Goal: Transaction & Acquisition: Purchase product/service

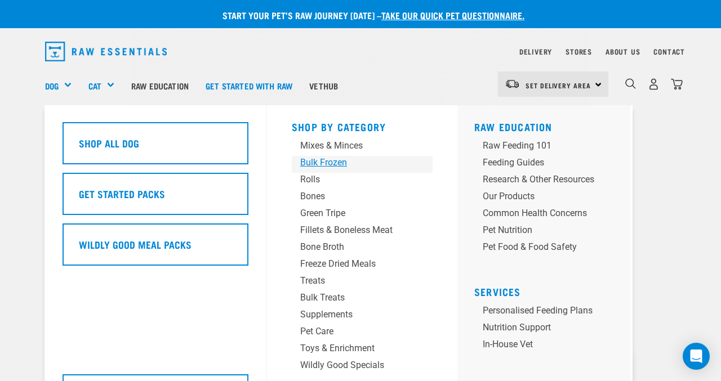
click at [334, 163] on div "Bulk Frozen" at bounding box center [352, 163] width 105 height 14
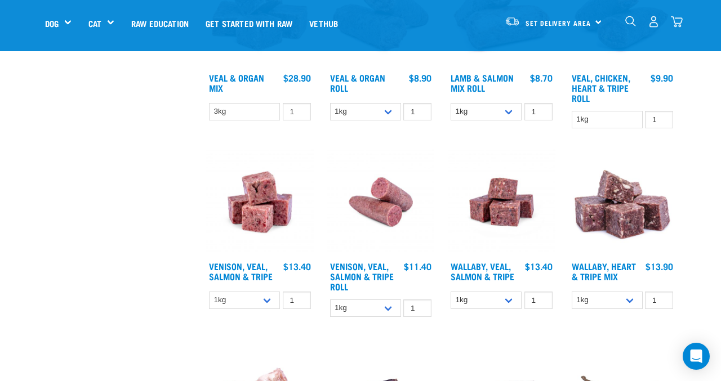
scroll to position [580, 0]
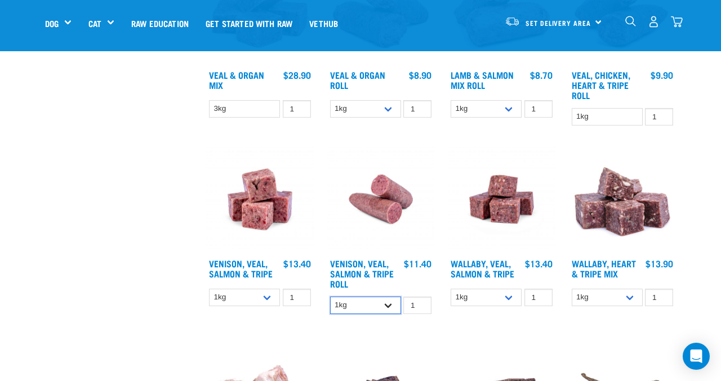
click at [387, 302] on select "1kg Bulk (10kg)" at bounding box center [365, 305] width 71 height 17
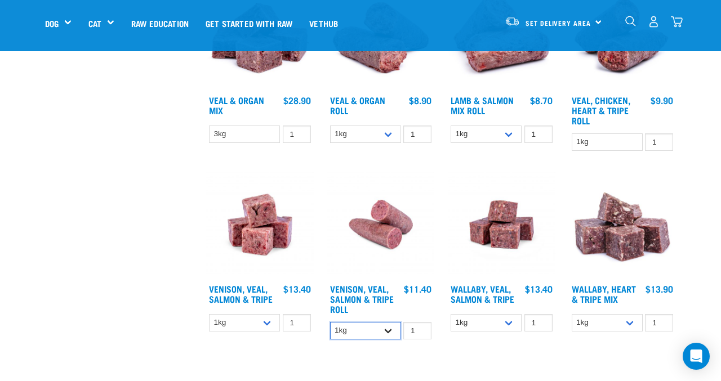
scroll to position [552, 0]
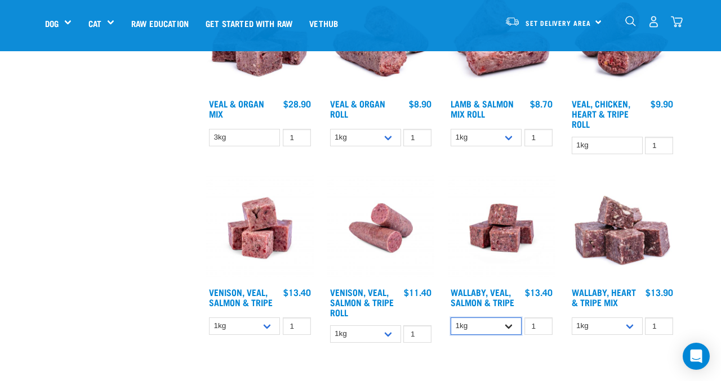
click at [508, 325] on select "1kg 3kg Bulk (18kg)" at bounding box center [485, 325] width 71 height 17
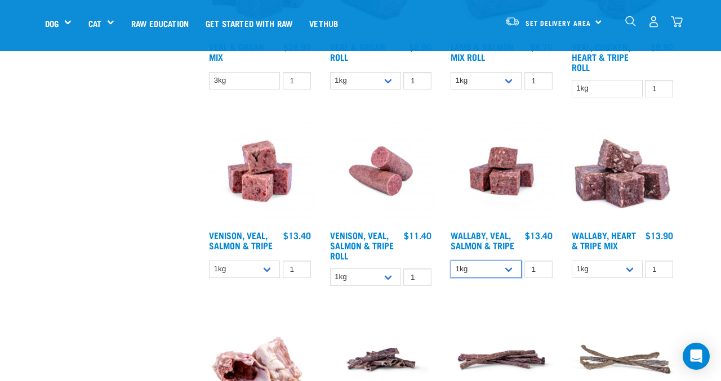
scroll to position [609, 0]
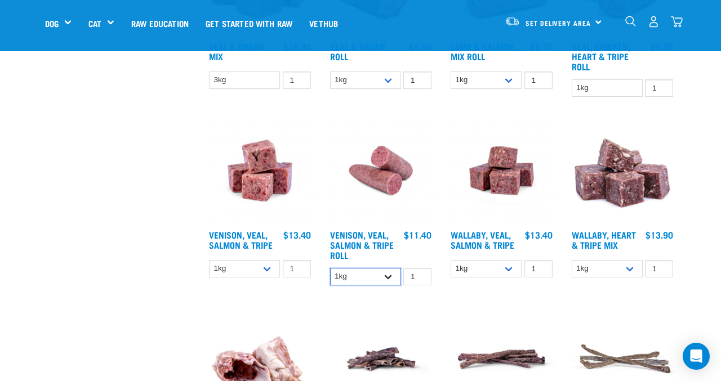
click at [391, 274] on select "1kg Bulk (10kg)" at bounding box center [365, 276] width 71 height 17
click at [265, 266] on select "1kg 3kg Bulk (18kg)" at bounding box center [244, 268] width 71 height 17
click at [390, 276] on select "1kg Bulk (10kg)" at bounding box center [365, 276] width 71 height 17
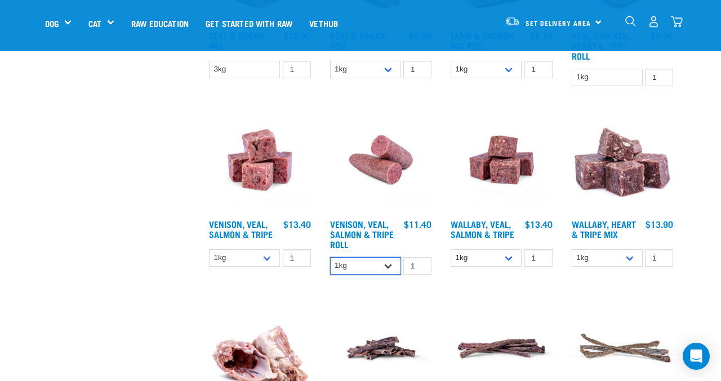
scroll to position [629, 0]
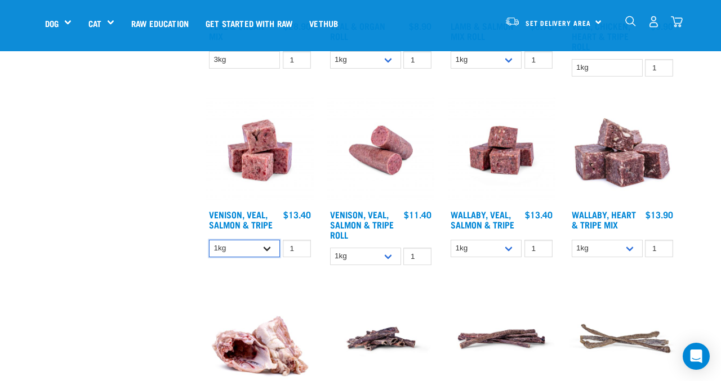
click at [267, 246] on select "1kg 3kg Bulk (18kg)" at bounding box center [244, 248] width 71 height 17
select select "327935"
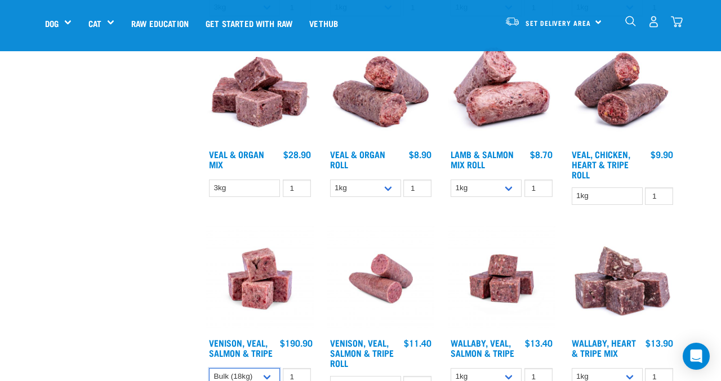
scroll to position [497, 0]
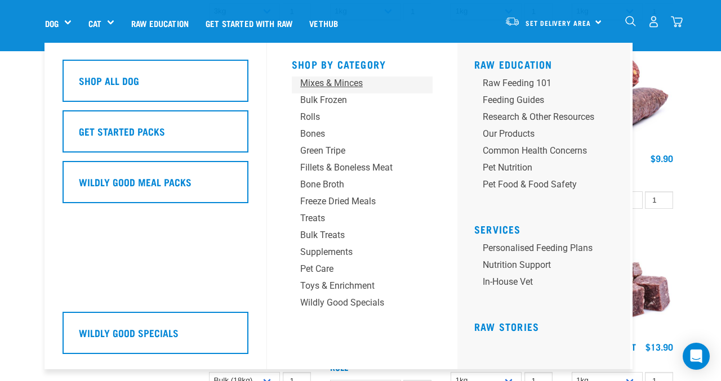
click at [331, 84] on div "Mixes & Minces" at bounding box center [352, 84] width 105 height 14
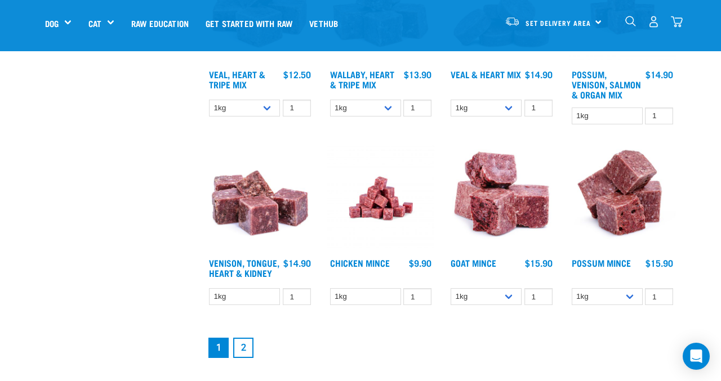
scroll to position [1322, 0]
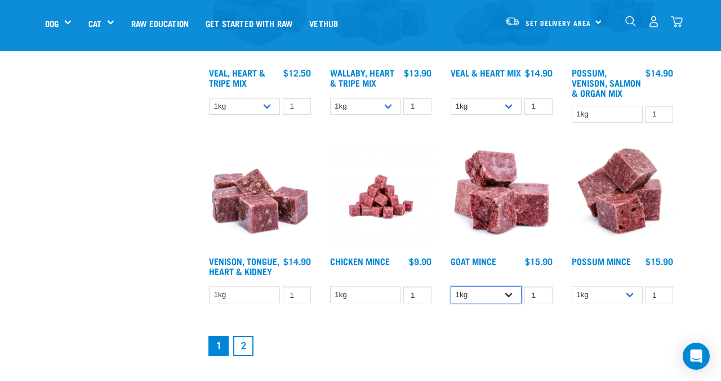
click at [509, 290] on select "1kg 3kg" at bounding box center [485, 295] width 71 height 17
select select "432"
type input "2"
click at [541, 289] on input "2" at bounding box center [538, 295] width 28 height 17
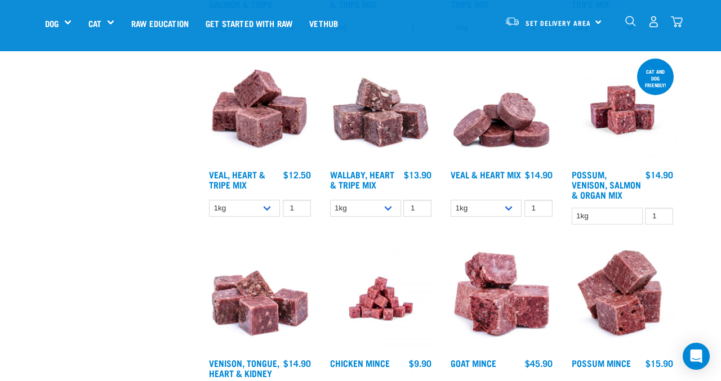
scroll to position [1219, 0]
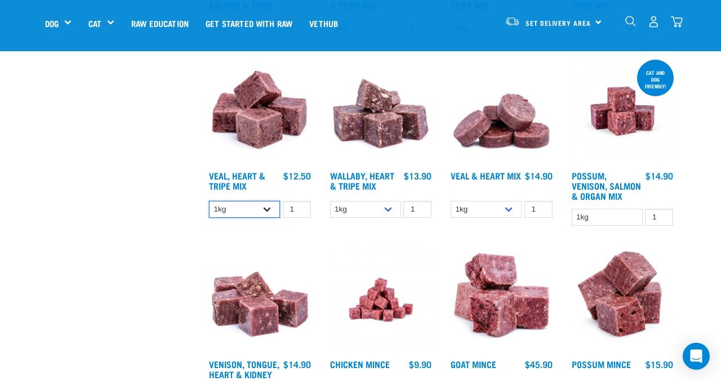
click at [268, 206] on select "1kg 3kg" at bounding box center [244, 209] width 71 height 17
select select "755"
type input "2"
click at [300, 204] on input "2" at bounding box center [297, 209] width 28 height 17
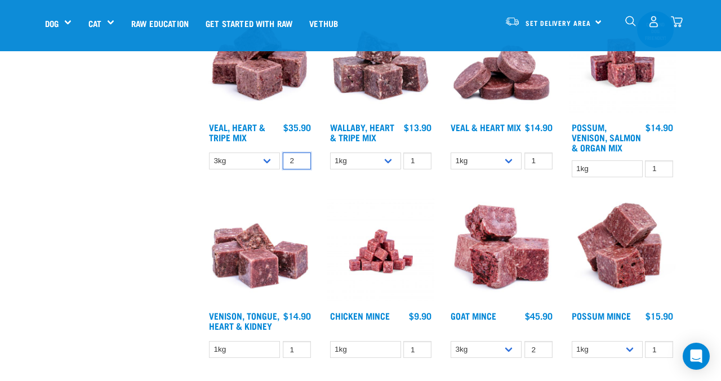
scroll to position [1263, 0]
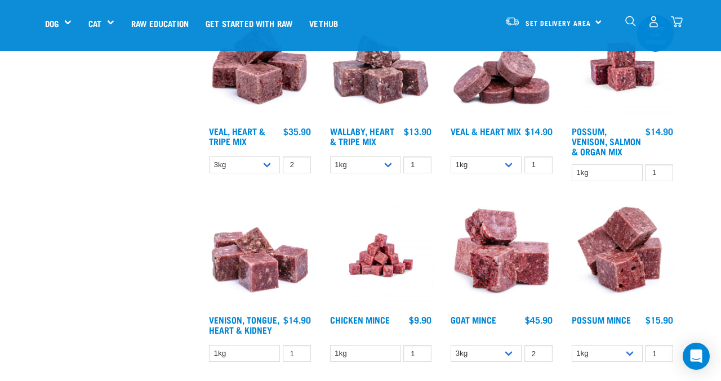
click at [262, 82] on img at bounding box center [260, 67] width 108 height 108
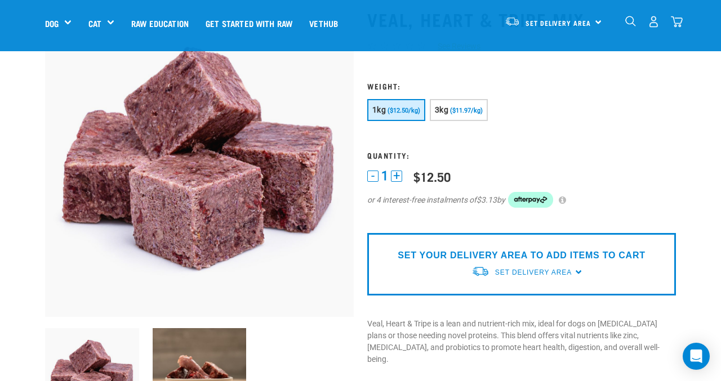
scroll to position [62, 0]
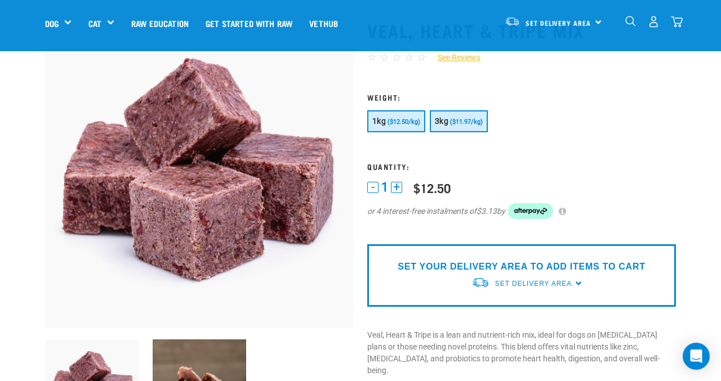
click at [471, 122] on span "($11.97/kg)" at bounding box center [466, 121] width 33 height 7
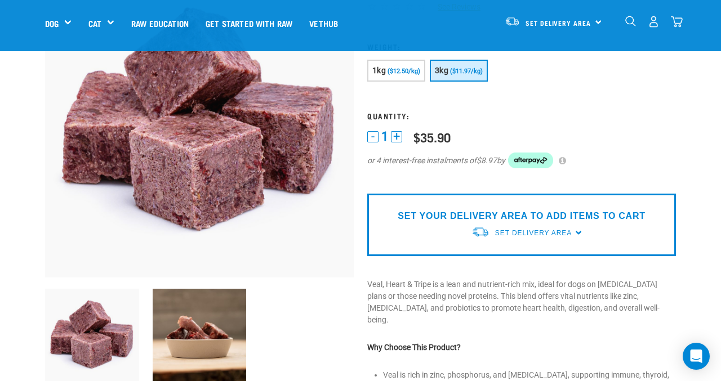
scroll to position [111, 0]
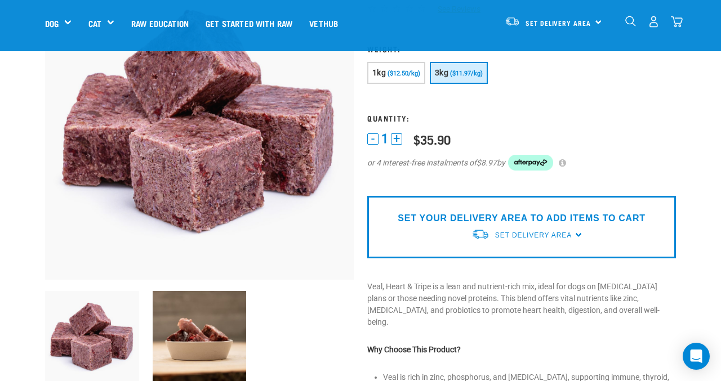
click at [504, 221] on p "SET YOUR DELIVERY AREA TO ADD ITEMS TO CART" at bounding box center [520, 219] width 247 height 14
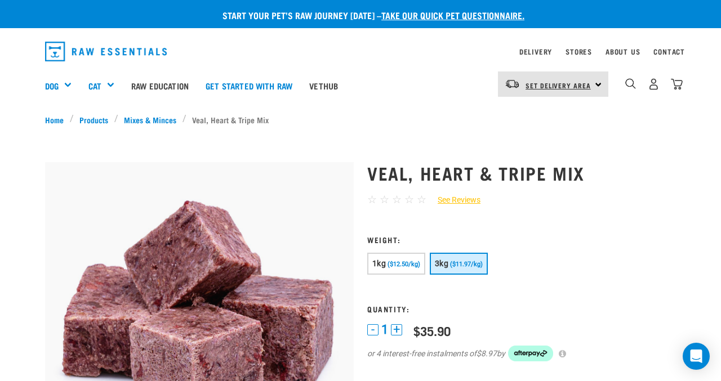
click at [557, 87] on span "Set Delivery Area" at bounding box center [557, 85] width 65 height 4
click at [551, 138] on link "[GEOGRAPHIC_DATA]" at bounding box center [552, 140] width 108 height 25
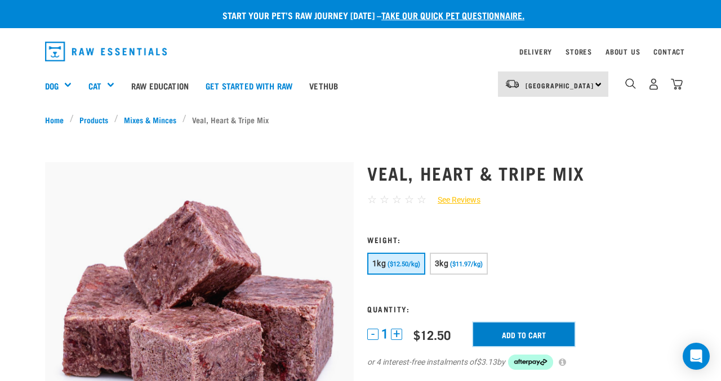
click at [523, 336] on input "Add to cart" at bounding box center [523, 335] width 101 height 24
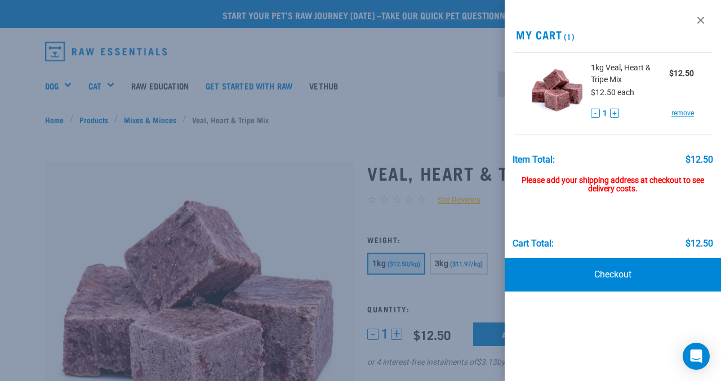
click at [360, 68] on div at bounding box center [360, 190] width 721 height 381
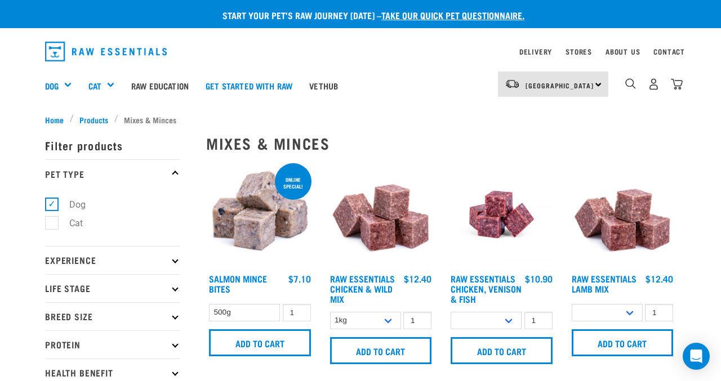
select select
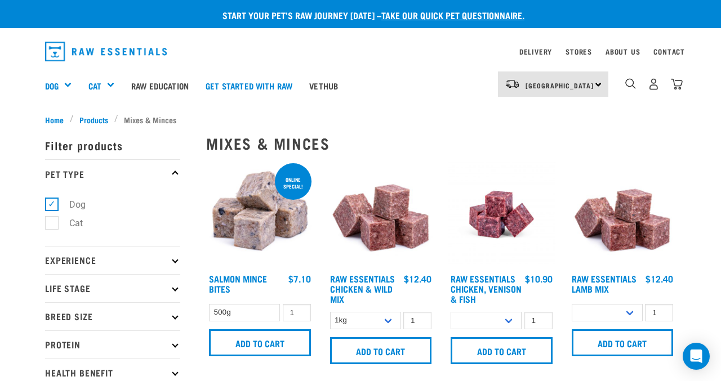
select select
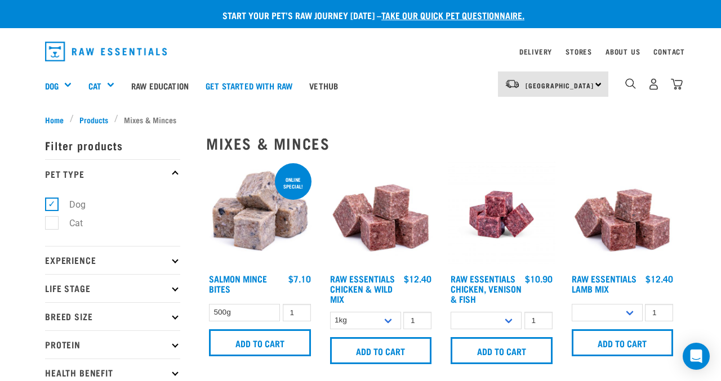
select select
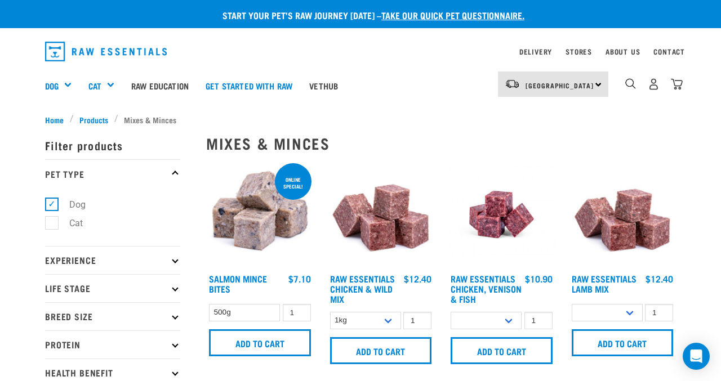
select select
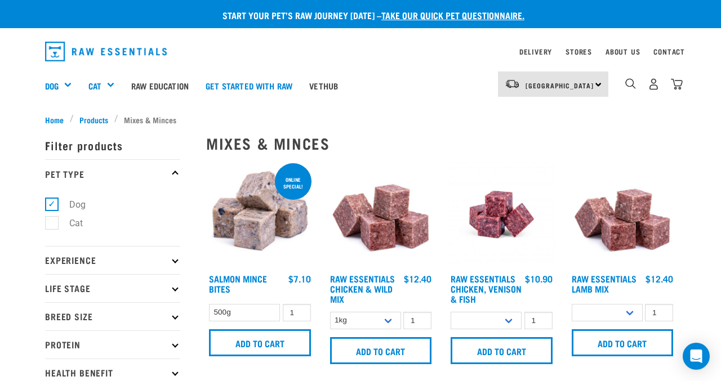
select select
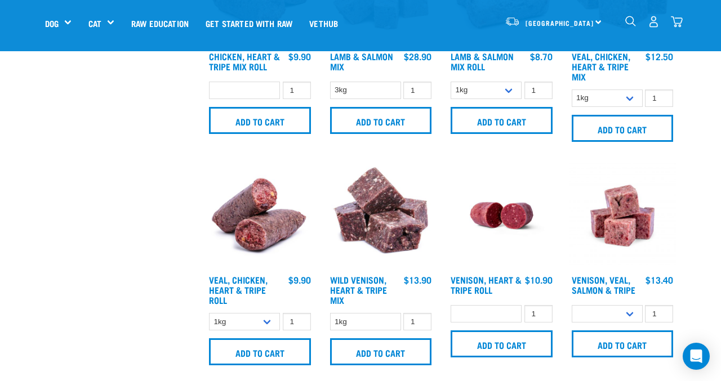
scroll to position [811, 0]
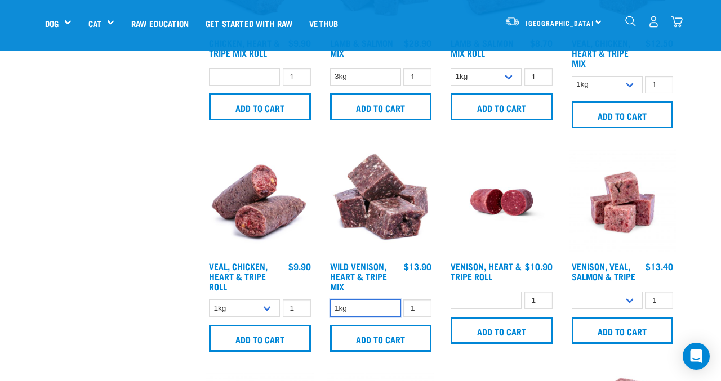
click at [359, 308] on select "1kg" at bounding box center [365, 307] width 71 height 17
click at [627, 298] on select "1kg 3kg Bulk (18kg)" at bounding box center [606, 300] width 71 height 17
select select "327935"
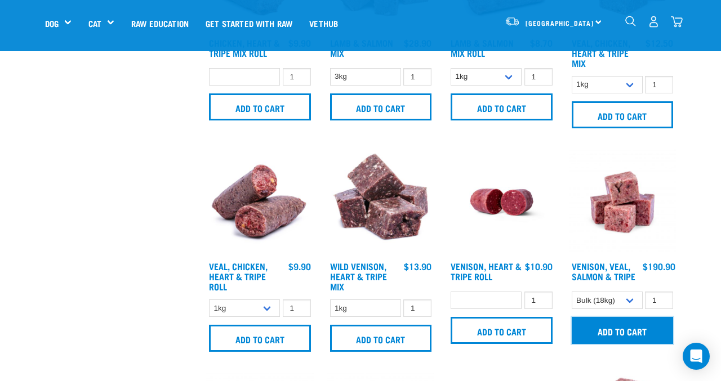
click at [628, 329] on input "Add to cart" at bounding box center [622, 330] width 102 height 27
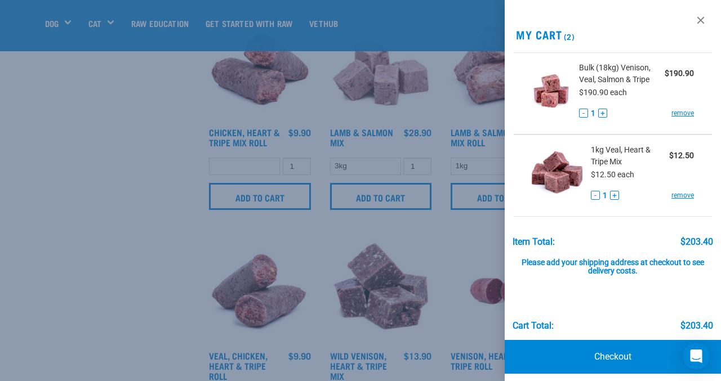
scroll to position [748, 0]
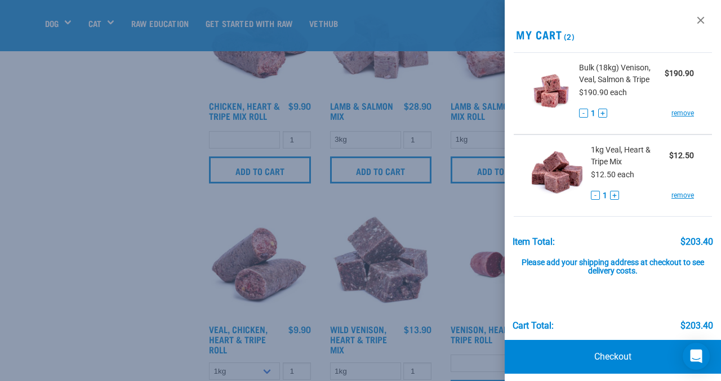
click at [316, 195] on div at bounding box center [360, 190] width 721 height 381
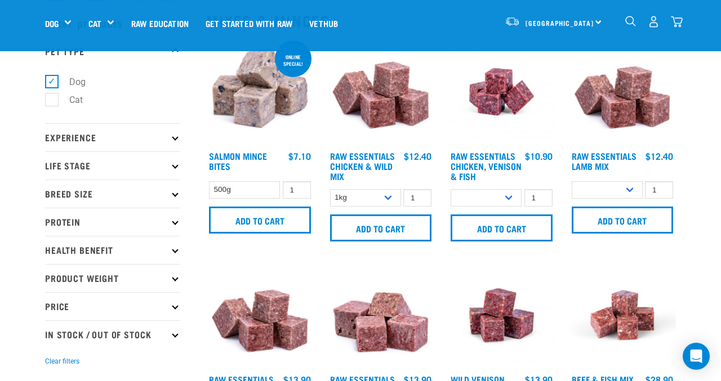
scroll to position [46, 0]
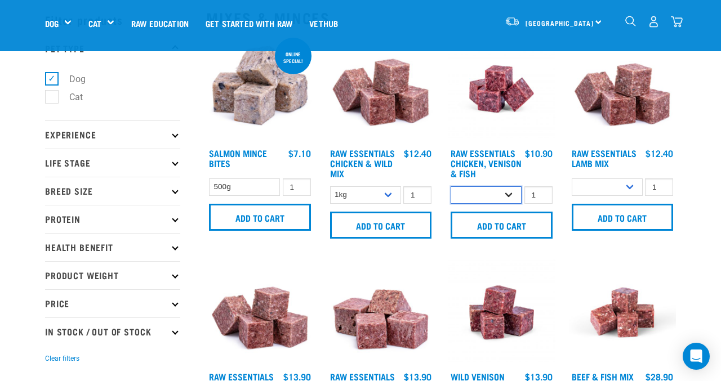
click at [510, 194] on select "1kg 3kg" at bounding box center [485, 194] width 71 height 17
select select "28665"
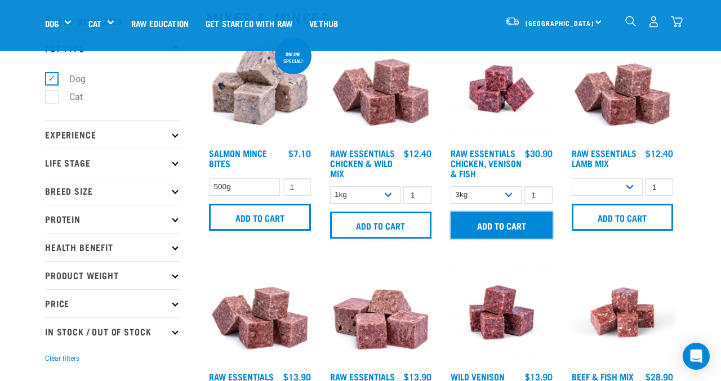
click at [505, 225] on input "Add to cart" at bounding box center [501, 225] width 102 height 27
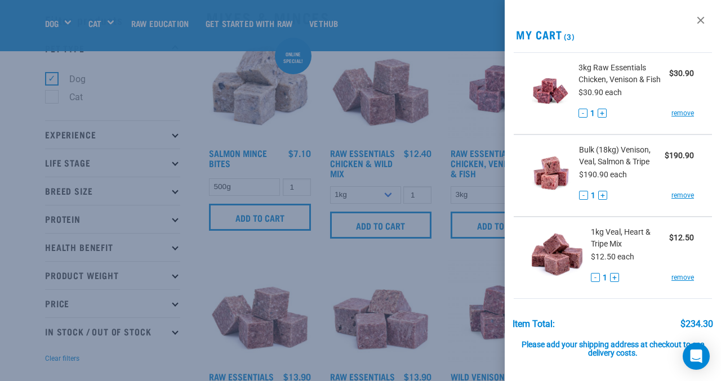
click at [419, 133] on div at bounding box center [360, 190] width 721 height 381
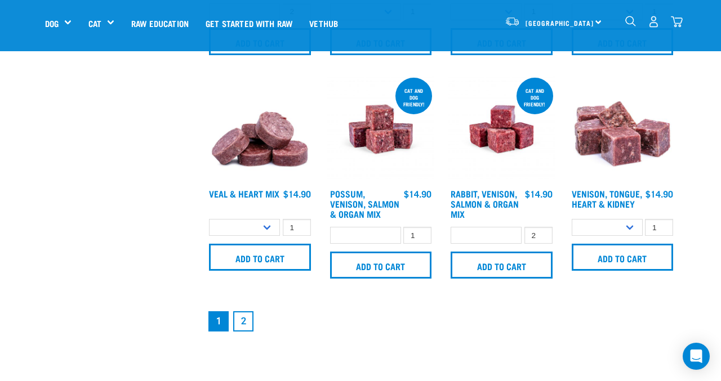
scroll to position [1550, 0]
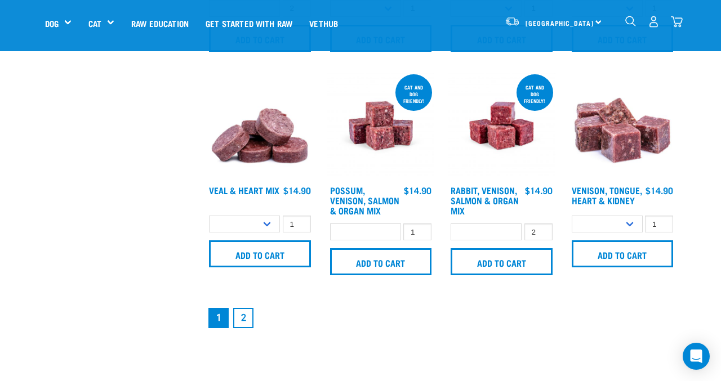
click at [242, 318] on link "2" at bounding box center [243, 318] width 20 height 20
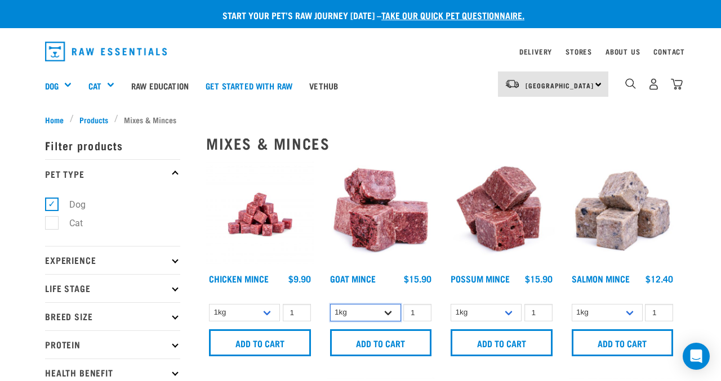
click at [389, 311] on select "1kg 3kg" at bounding box center [365, 312] width 71 height 17
select select "432"
type input "2"
click at [422, 308] on input "2" at bounding box center [417, 312] width 28 height 17
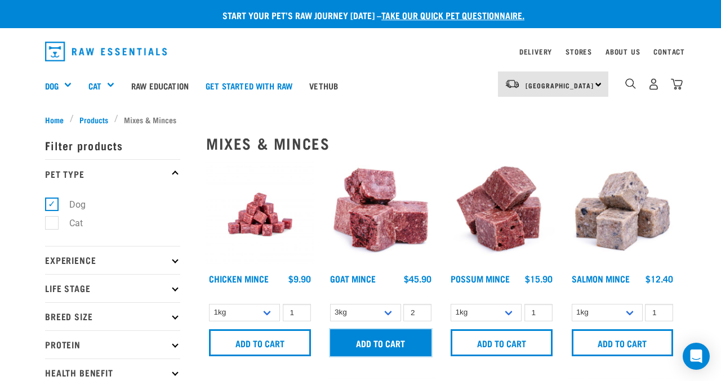
click at [381, 343] on input "Add to cart" at bounding box center [381, 342] width 102 height 27
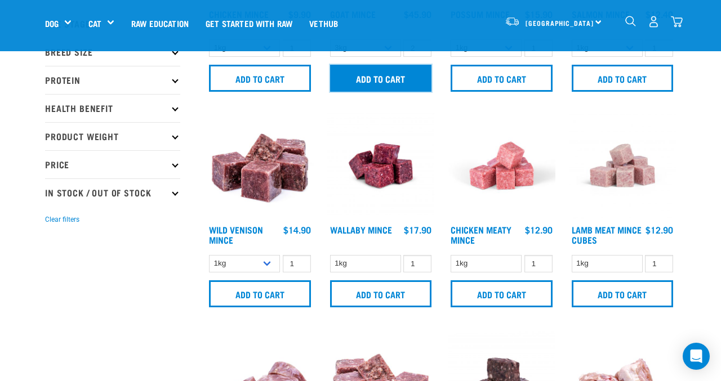
scroll to position [213, 0]
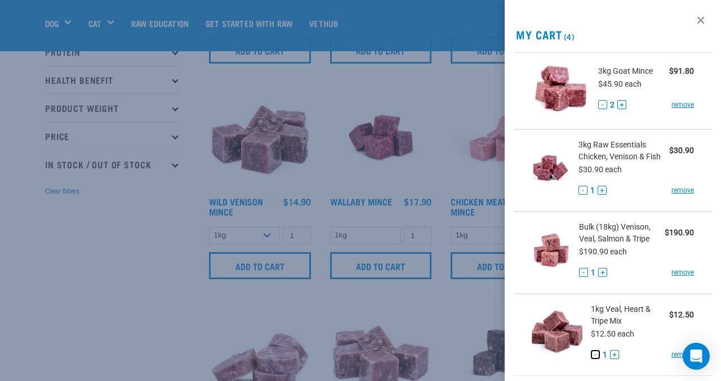
click at [597, 352] on button "-" at bounding box center [594, 354] width 9 height 9
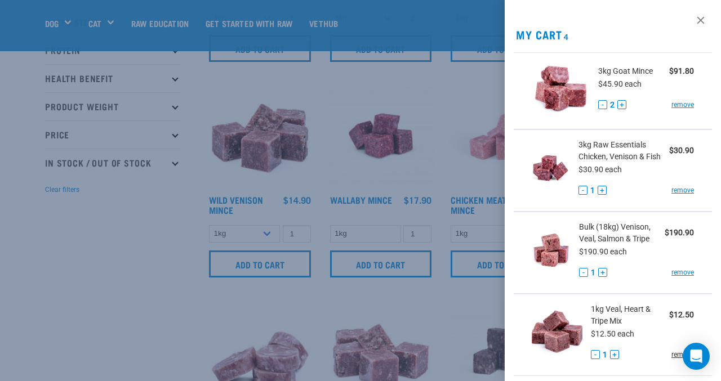
click at [676, 354] on link "remove" at bounding box center [682, 355] width 23 height 10
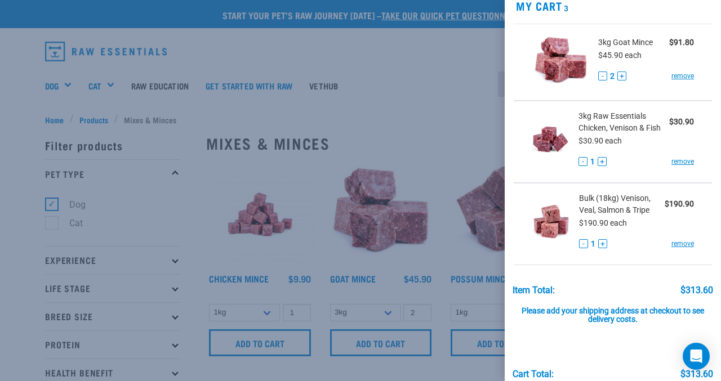
scroll to position [0, 0]
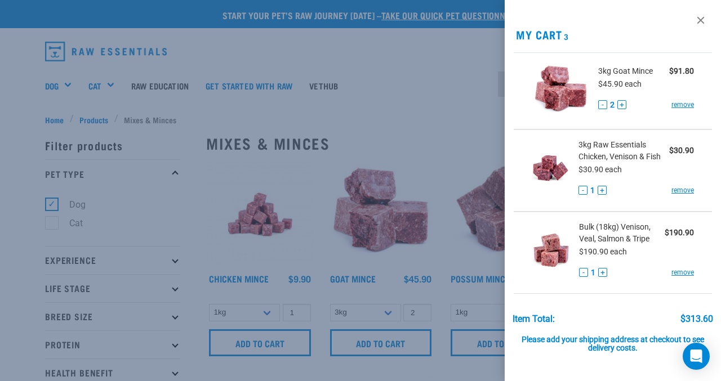
click at [444, 97] on div at bounding box center [360, 190] width 721 height 381
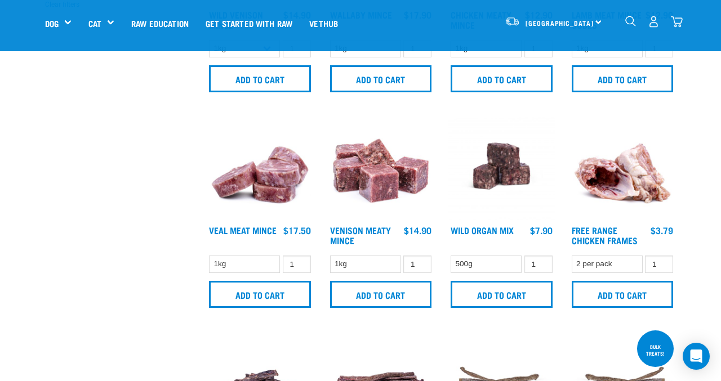
scroll to position [408, 0]
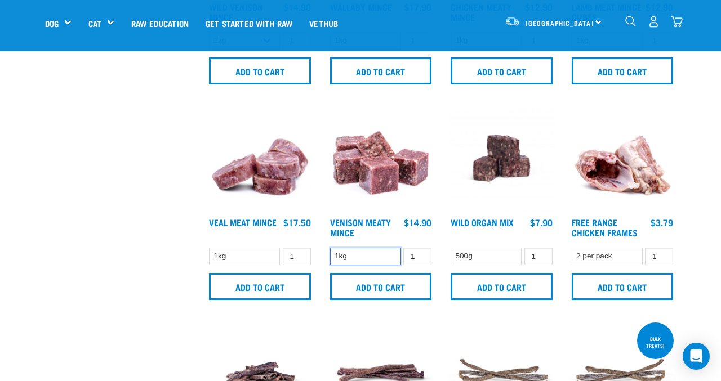
click at [376, 253] on select "1kg" at bounding box center [365, 256] width 71 height 17
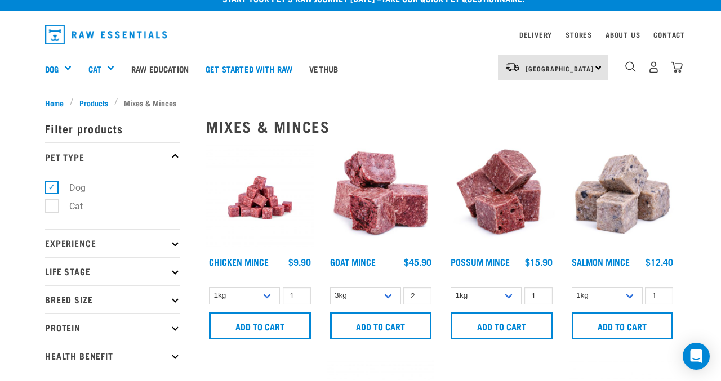
scroll to position [0, 0]
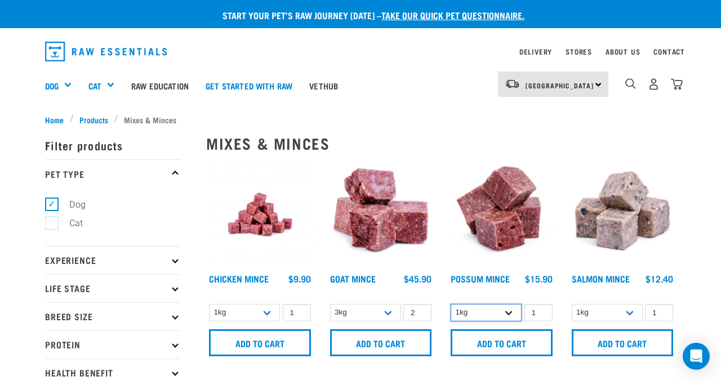
click at [498, 312] on select "1kg 3kg" at bounding box center [485, 312] width 71 height 17
select select "457"
click at [389, 311] on select "1kg 3kg" at bounding box center [365, 312] width 71 height 17
select select "431"
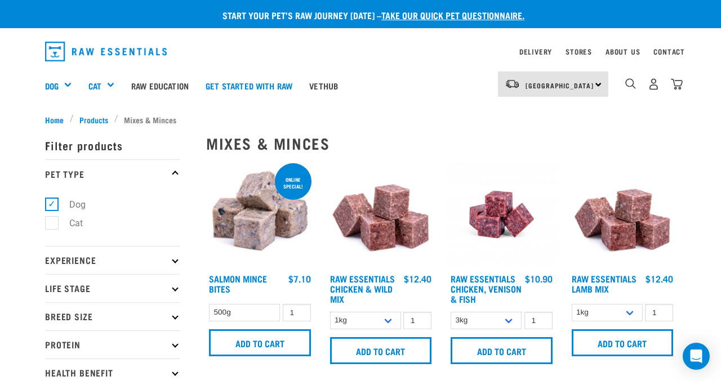
select select "28665"
select select "327935"
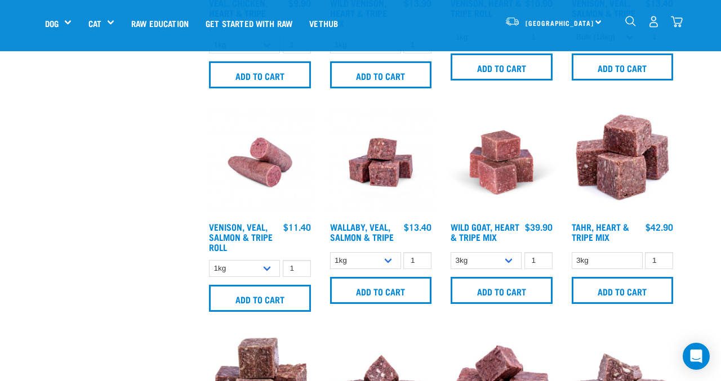
scroll to position [1070, 0]
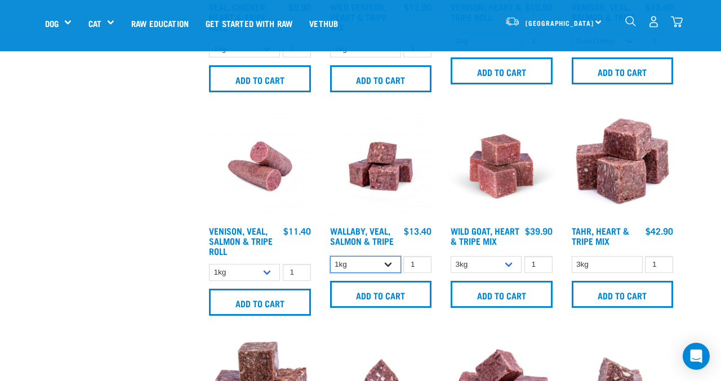
click at [387, 260] on select "1kg 3kg Bulk (18kg)" at bounding box center [365, 264] width 71 height 17
click at [507, 259] on select "3kg 1kg" at bounding box center [485, 264] width 71 height 17
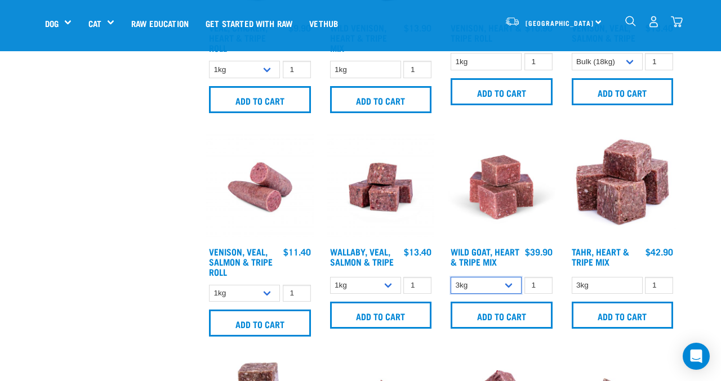
scroll to position [1053, 0]
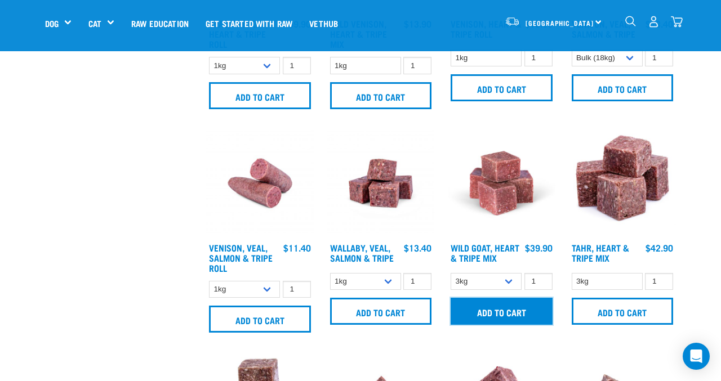
click at [501, 308] on input "Add to cart" at bounding box center [501, 311] width 102 height 27
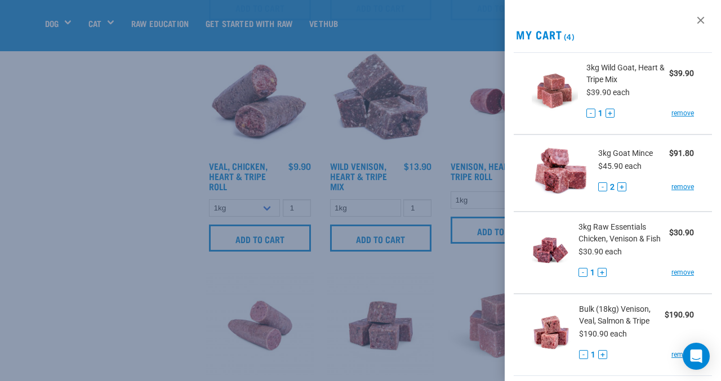
scroll to position [907, 0]
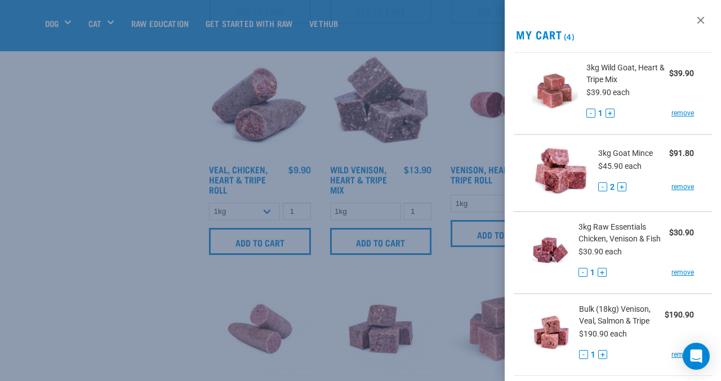
click at [454, 203] on div at bounding box center [360, 190] width 721 height 381
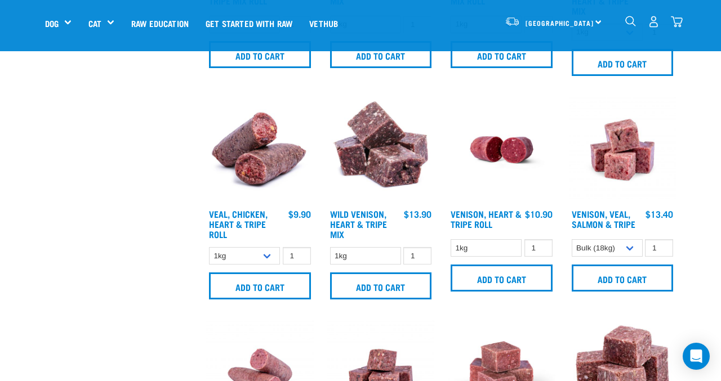
scroll to position [860, 0]
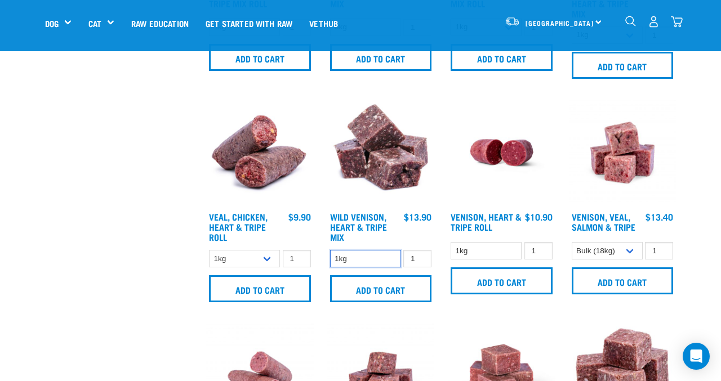
click at [367, 256] on select "1kg" at bounding box center [365, 258] width 71 height 17
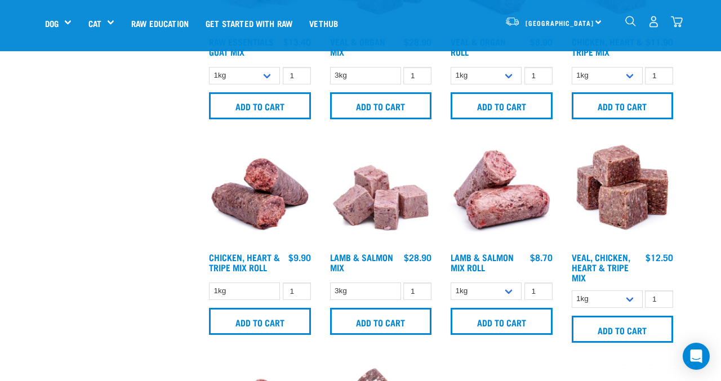
scroll to position [597, 0]
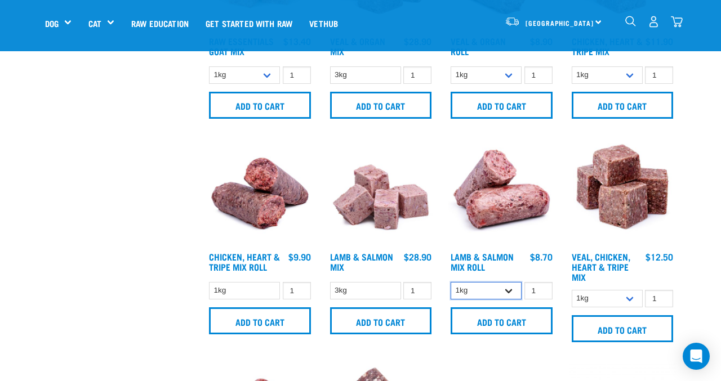
click at [510, 288] on select "1kg Bulk (10kg) Bulk (20kg)" at bounding box center [485, 290] width 71 height 17
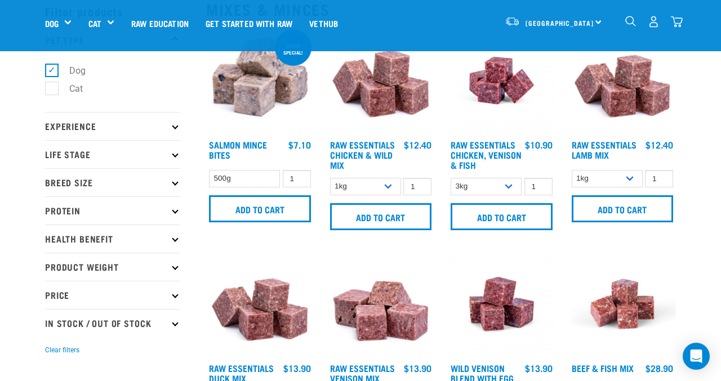
scroll to position [56, 0]
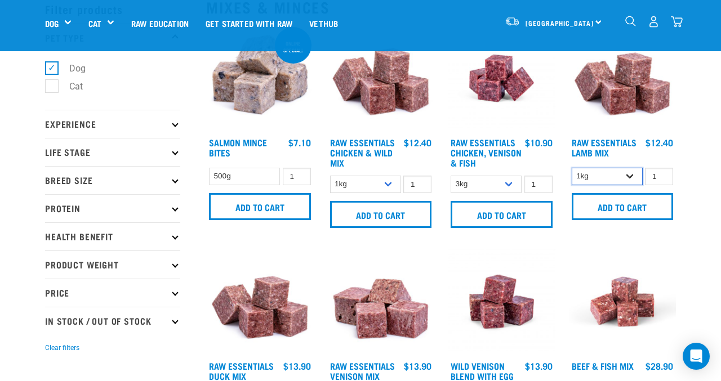
click at [632, 174] on select "1kg 3kg Bulk (10kg)" at bounding box center [606, 176] width 71 height 17
select select "24"
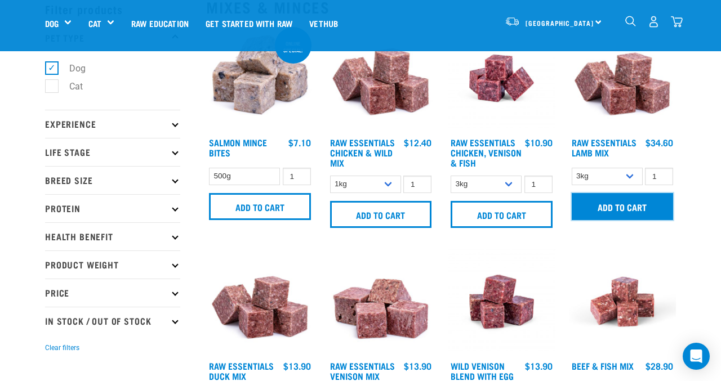
click at [620, 203] on input "Add to cart" at bounding box center [622, 206] width 102 height 27
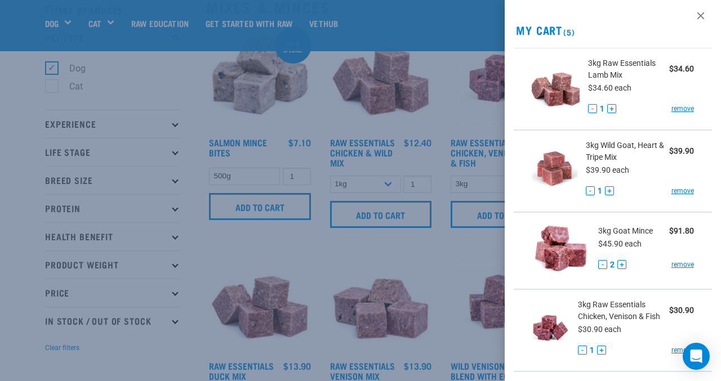
scroll to position [7, 0]
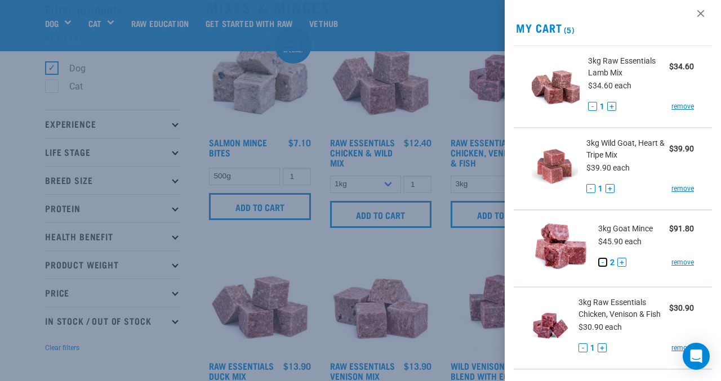
click at [605, 259] on button "-" at bounding box center [602, 262] width 9 height 9
click at [611, 186] on button "+" at bounding box center [609, 188] width 9 height 9
click at [463, 185] on div at bounding box center [360, 190] width 721 height 381
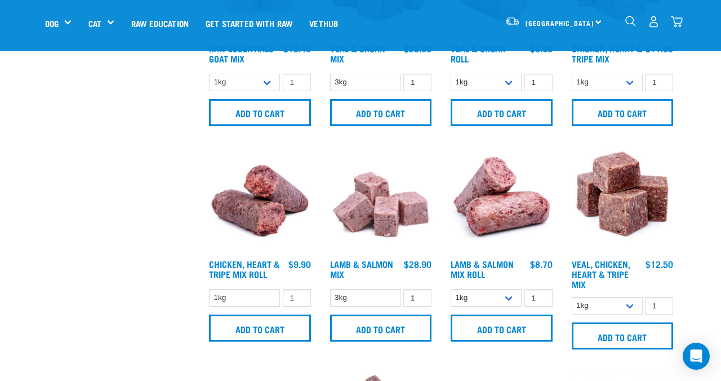
scroll to position [590, 0]
click at [540, 294] on input "2" at bounding box center [538, 297] width 28 height 17
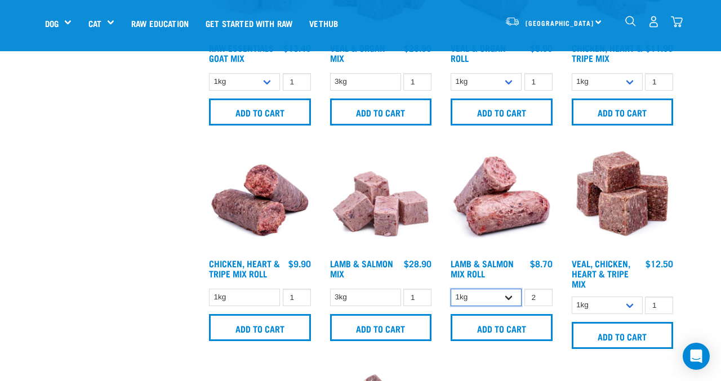
click at [511, 296] on select "1kg Bulk (10kg) Bulk (20kg)" at bounding box center [485, 297] width 71 height 17
type input "3"
click at [541, 294] on input "3" at bounding box center [538, 297] width 28 height 17
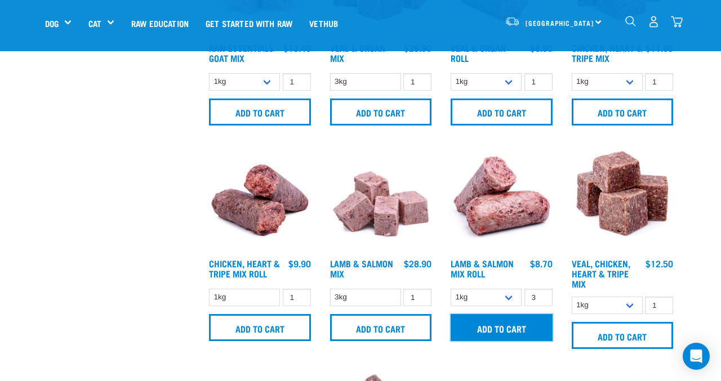
click at [517, 326] on input "Add to cart" at bounding box center [501, 327] width 102 height 27
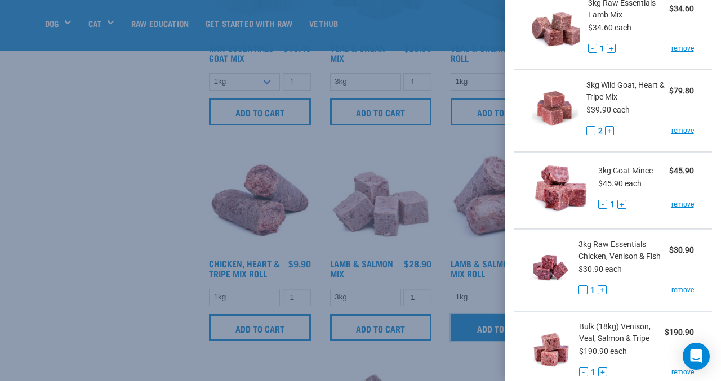
scroll to position [150, 0]
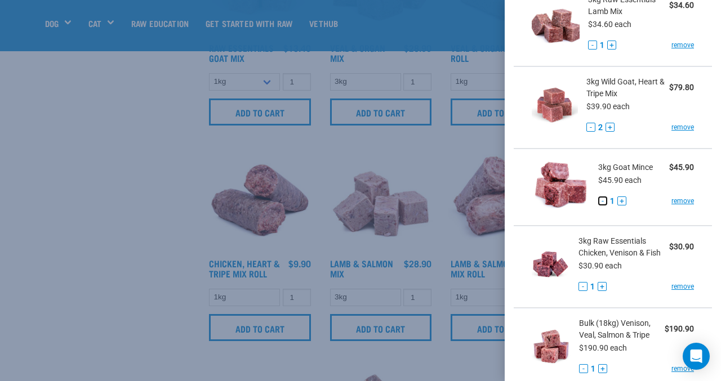
click at [602, 199] on button "-" at bounding box center [602, 200] width 9 height 9
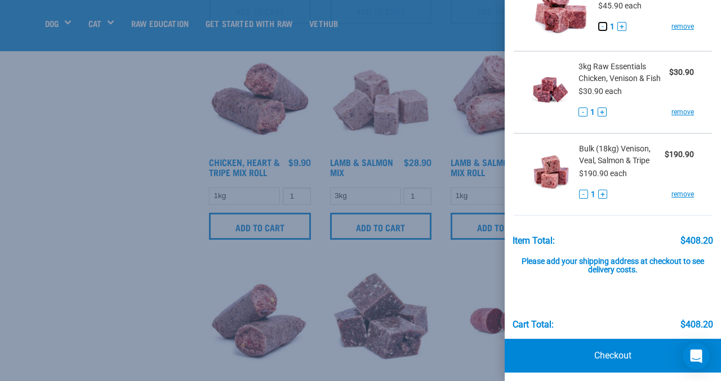
scroll to position [330, 0]
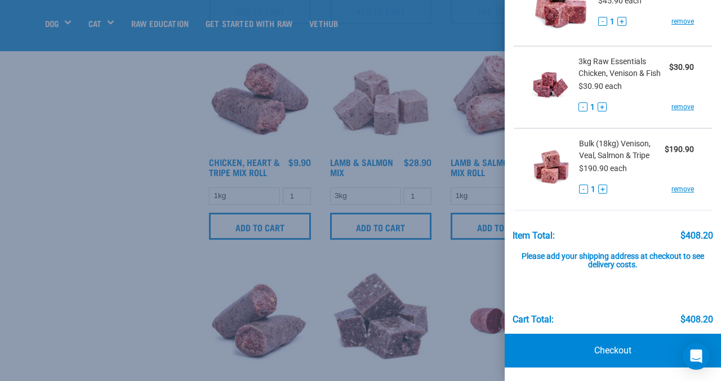
click at [156, 104] on div at bounding box center [360, 190] width 721 height 381
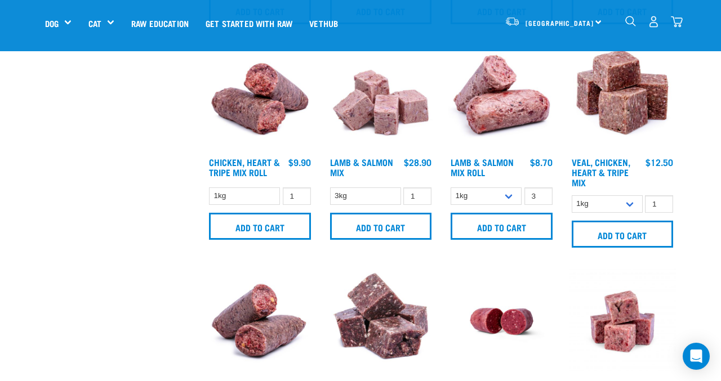
click at [677, 19] on img "dropdown navigation" at bounding box center [676, 22] width 12 height 12
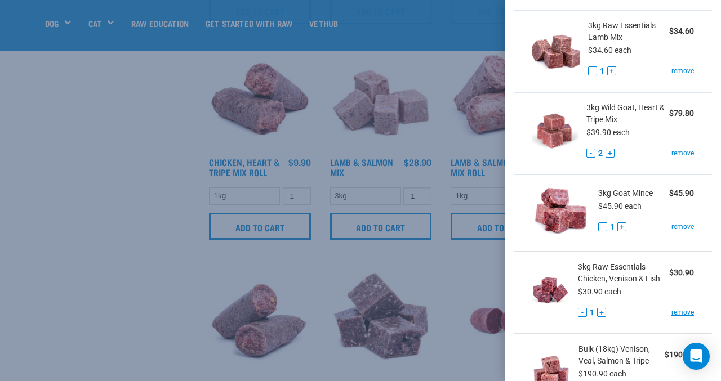
scroll to position [120, 0]
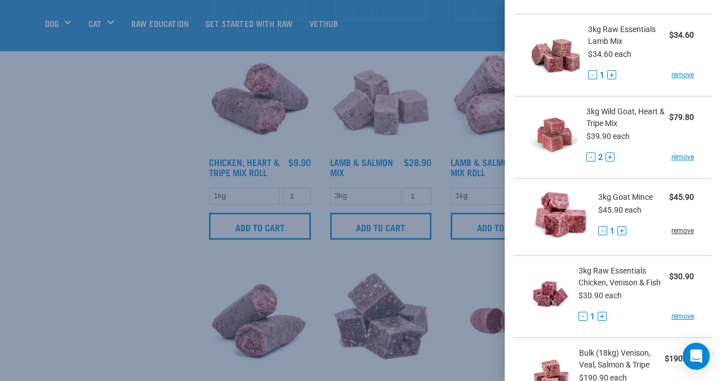
click at [686, 231] on link "remove" at bounding box center [682, 231] width 23 height 10
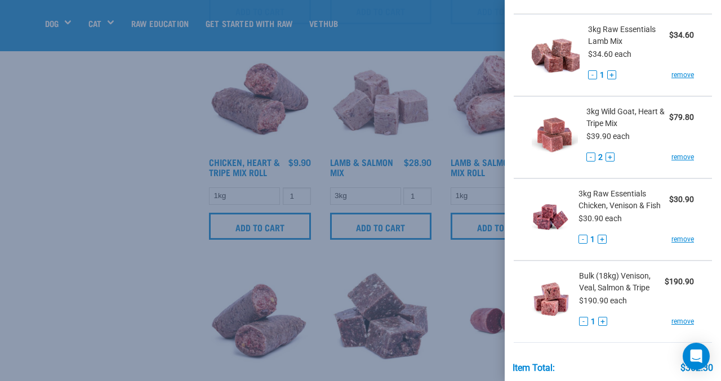
click at [454, 261] on div at bounding box center [360, 190] width 721 height 381
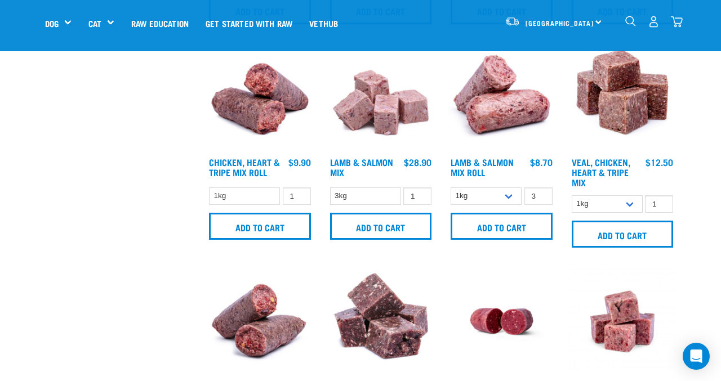
click at [454, 261] on div "Venison, Heart & Tripe Roll" at bounding box center [501, 372] width 121 height 223
click at [682, 20] on img "dropdown navigation" at bounding box center [676, 22] width 12 height 12
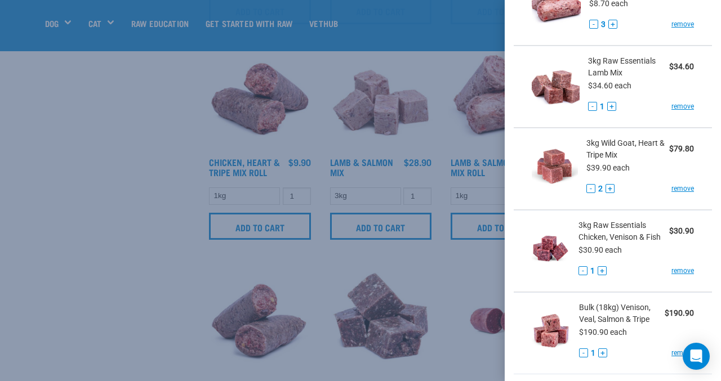
scroll to position [88, 0]
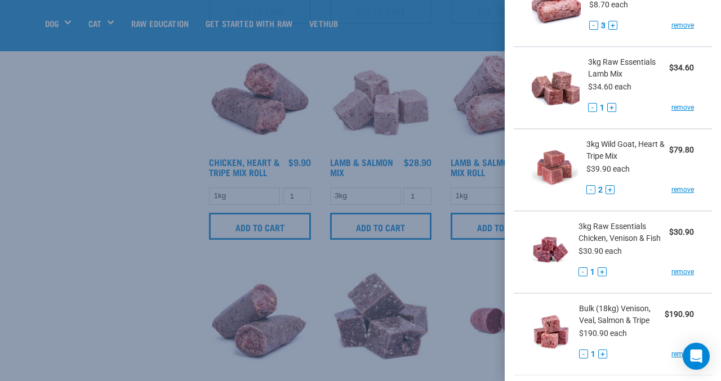
click at [154, 153] on div at bounding box center [360, 190] width 721 height 381
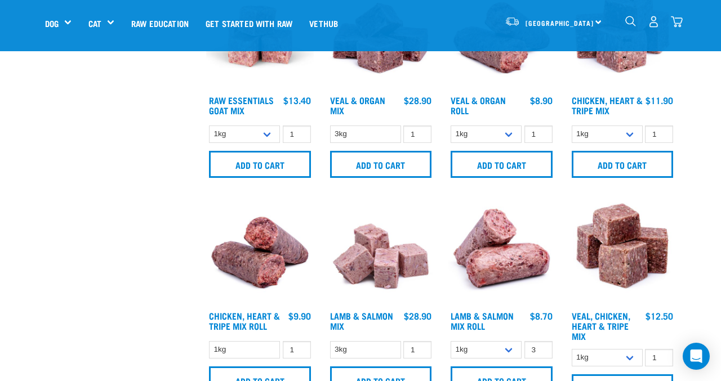
scroll to position [516, 0]
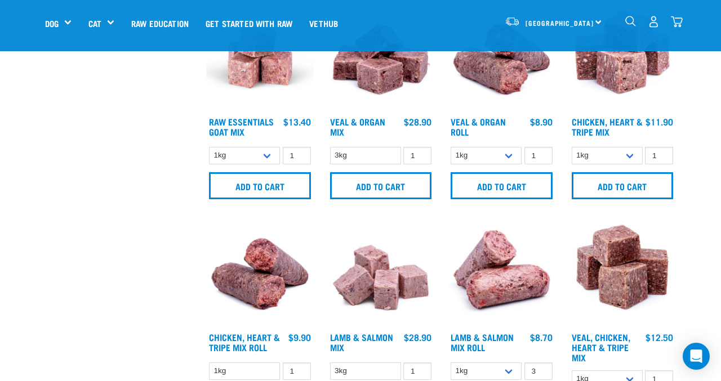
click at [675, 17] on img "dropdown navigation" at bounding box center [676, 22] width 12 height 12
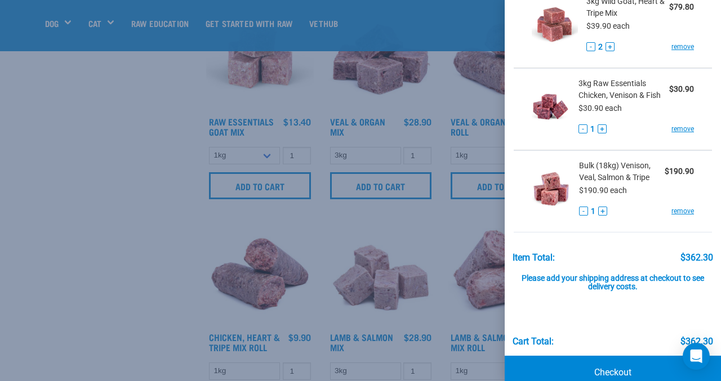
scroll to position [241, 0]
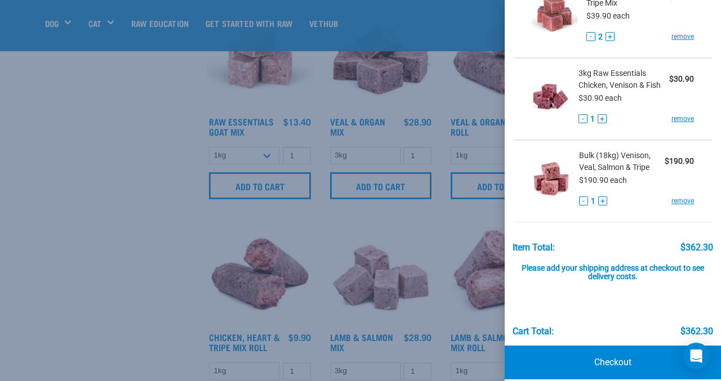
click at [189, 214] on div at bounding box center [360, 190] width 721 height 381
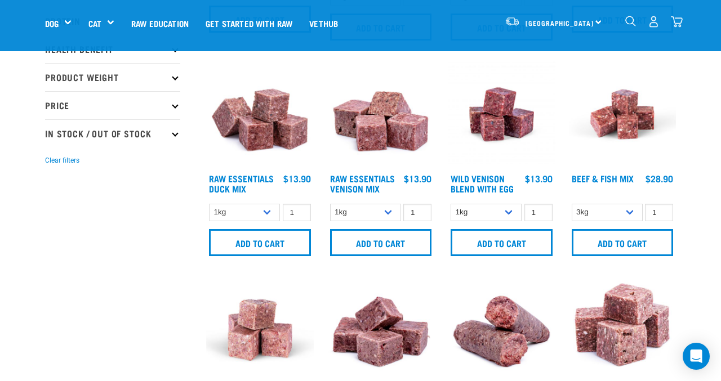
scroll to position [37, 0]
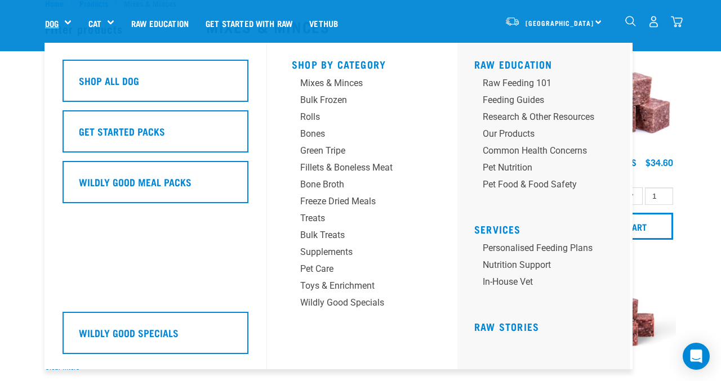
click at [57, 20] on link "Dog" at bounding box center [52, 23] width 14 height 13
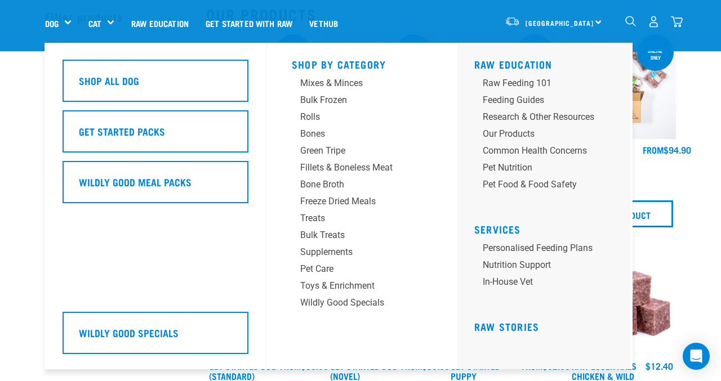
scroll to position [47, 0]
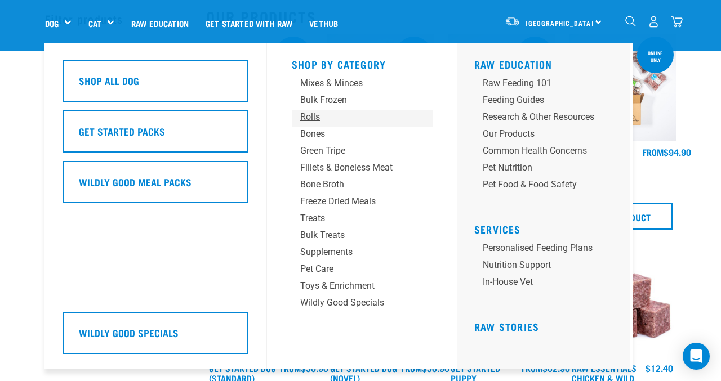
click at [310, 115] on div "Rolls" at bounding box center [352, 117] width 105 height 14
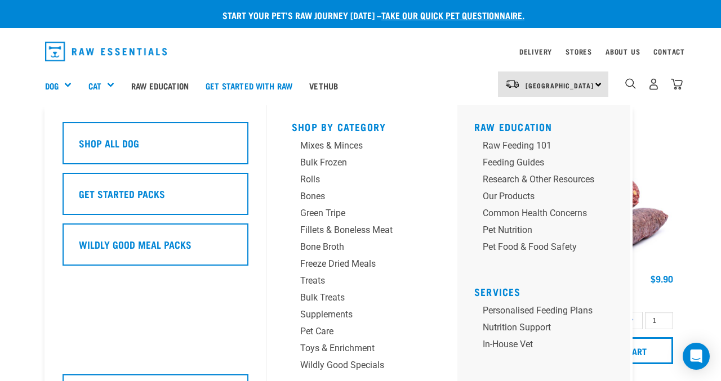
click at [53, 77] on div "Dog" at bounding box center [62, 85] width 35 height 45
click at [315, 198] on div "Bones" at bounding box center [352, 197] width 105 height 14
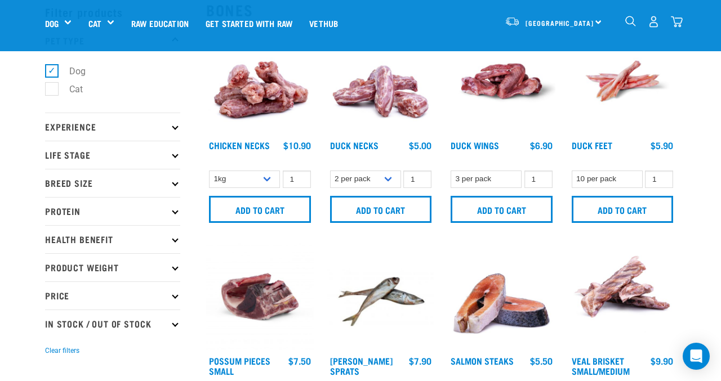
scroll to position [56, 0]
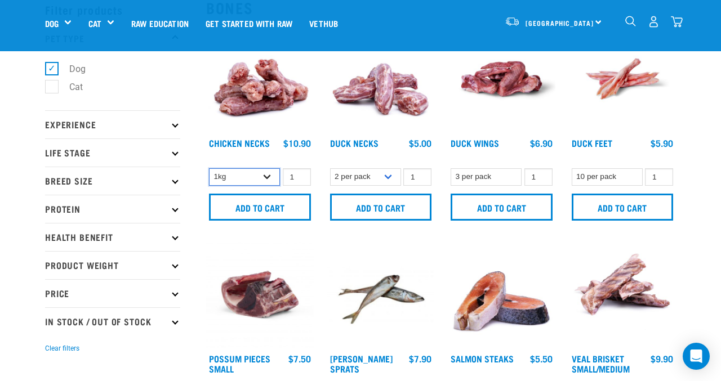
click at [268, 174] on select "1kg 2kg" at bounding box center [244, 176] width 71 height 17
select select "7342"
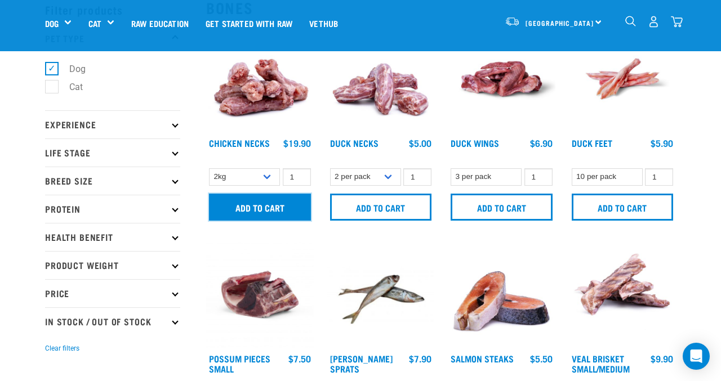
click at [262, 204] on input "Add to cart" at bounding box center [260, 207] width 102 height 27
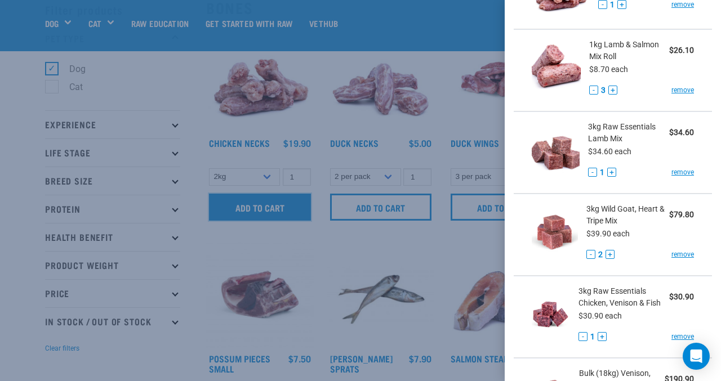
scroll to position [0, 0]
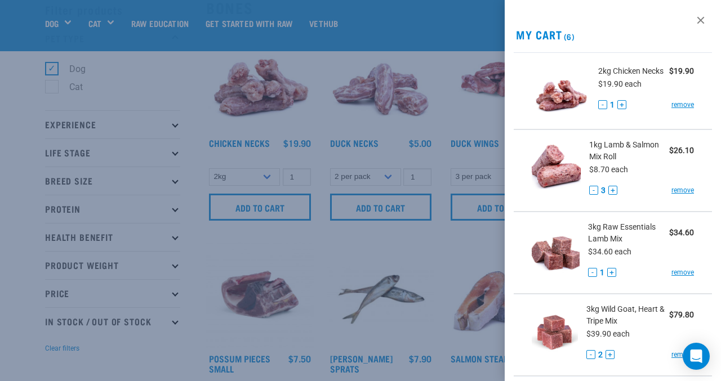
click at [55, 21] on div at bounding box center [360, 190] width 721 height 381
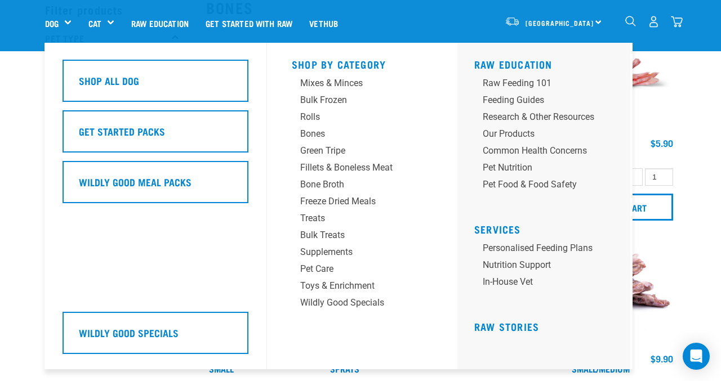
click at [55, 21] on link "Dog" at bounding box center [52, 23] width 14 height 13
click at [328, 81] on div "Mixes & Minces" at bounding box center [352, 84] width 105 height 14
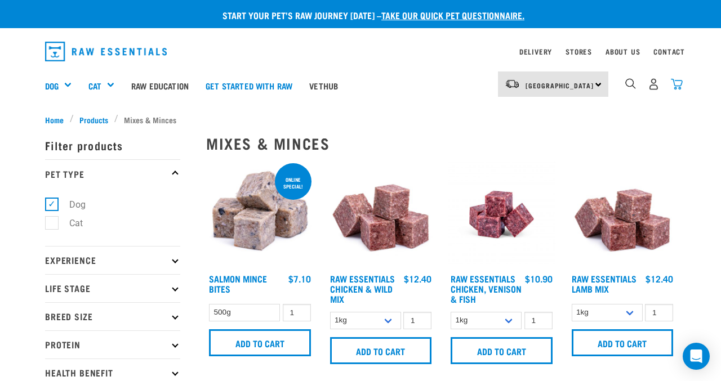
click at [678, 82] on img "dropdown navigation" at bounding box center [676, 84] width 12 height 12
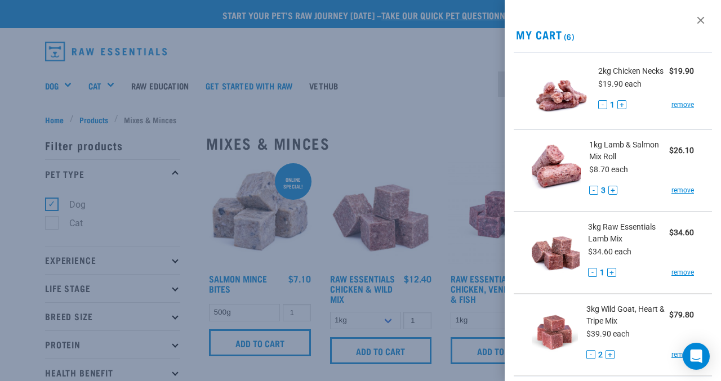
click at [386, 82] on div at bounding box center [360, 190] width 721 height 381
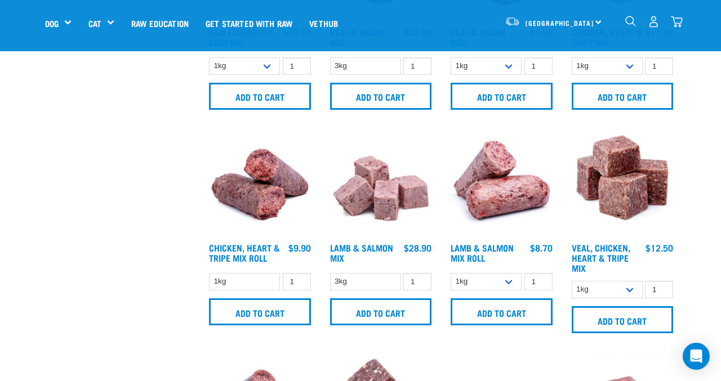
scroll to position [605, 0]
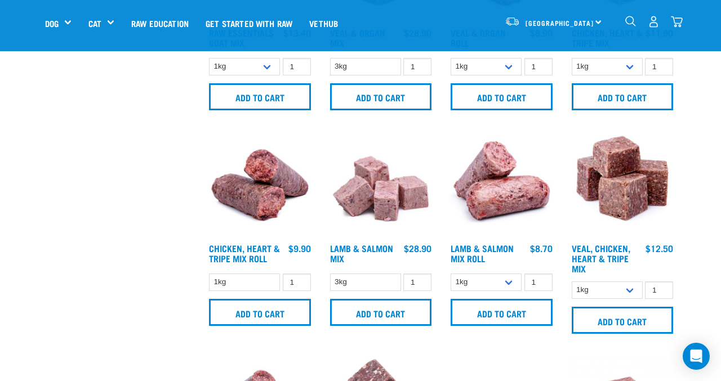
click at [679, 23] on img "dropdown navigation" at bounding box center [676, 22] width 12 height 12
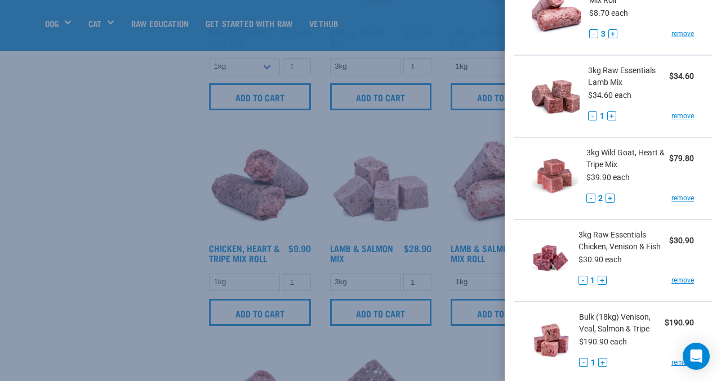
scroll to position [158, 0]
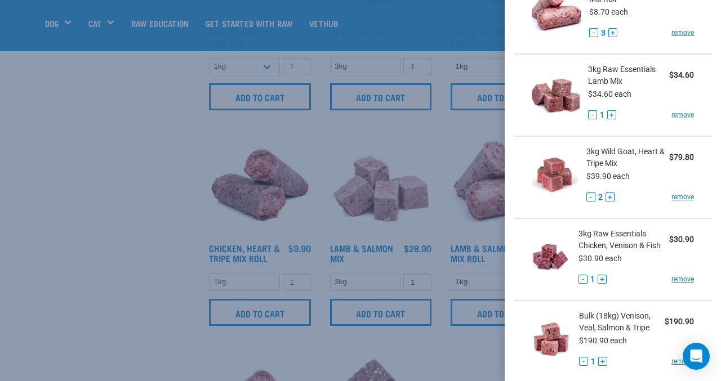
click at [182, 191] on div at bounding box center [360, 190] width 721 height 381
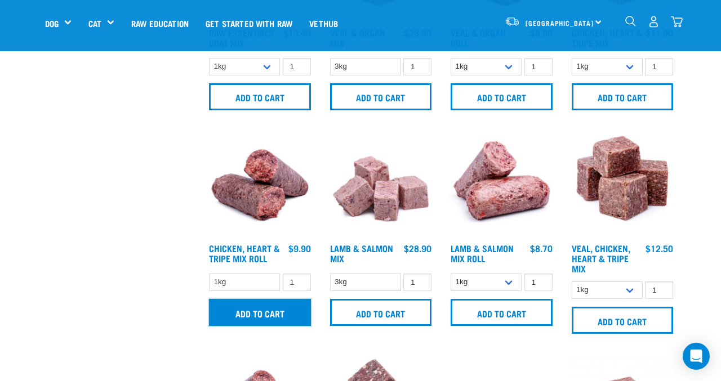
click at [259, 306] on input "Add to cart" at bounding box center [260, 312] width 102 height 27
click at [677, 24] on img "dropdown navigation" at bounding box center [676, 22] width 12 height 12
click at [675, 18] on img "dropdown navigation" at bounding box center [676, 22] width 12 height 12
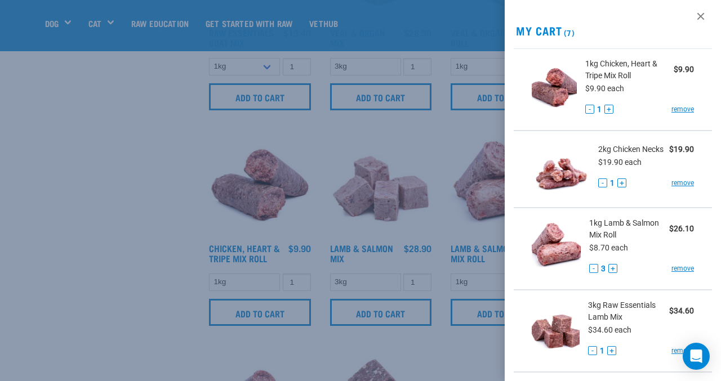
scroll to position [0, 0]
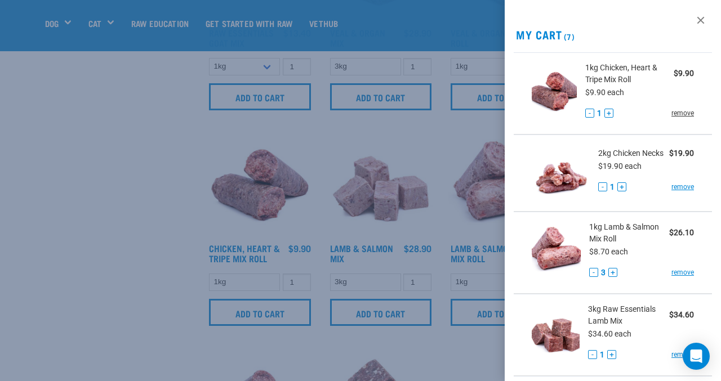
click at [681, 115] on link "remove" at bounding box center [682, 113] width 23 height 10
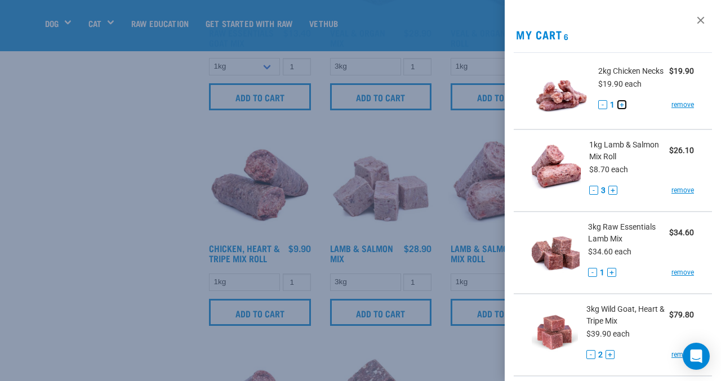
click at [621, 102] on button "+" at bounding box center [621, 104] width 9 height 9
click at [519, 119] on li "2kg Chicken Necks $39.80 $19.90 each - 2 + remove" at bounding box center [612, 90] width 198 height 77
click at [427, 129] on div at bounding box center [360, 190] width 721 height 381
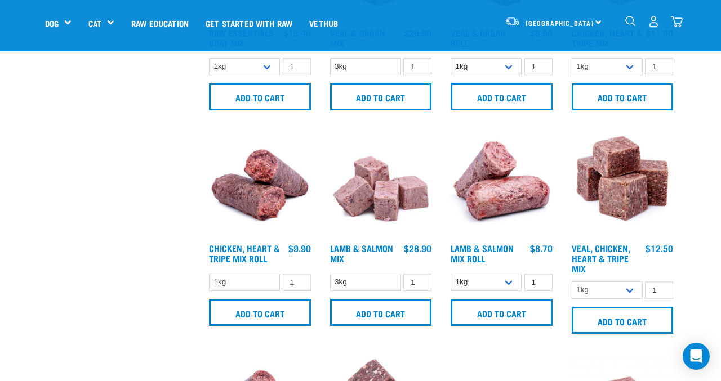
click at [676, 20] on img "dropdown navigation" at bounding box center [676, 22] width 12 height 12
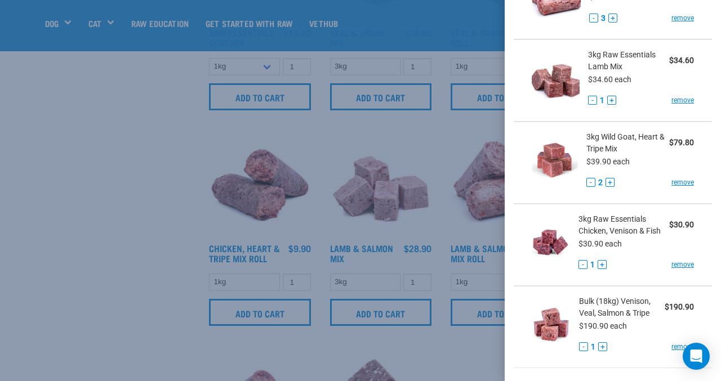
scroll to position [172, 0]
click at [109, 81] on div at bounding box center [360, 190] width 721 height 381
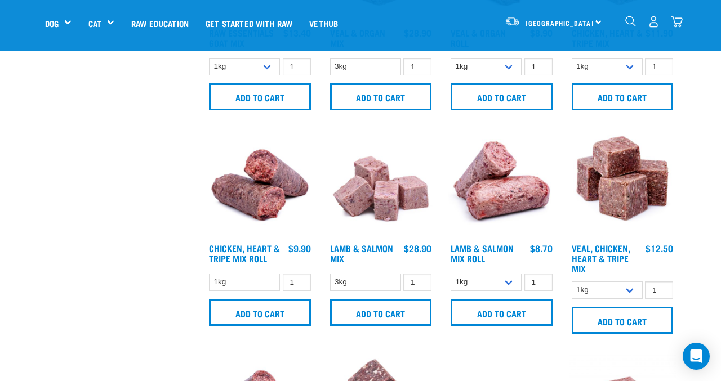
click at [652, 23] on img "dropdown navigation" at bounding box center [653, 22] width 12 height 12
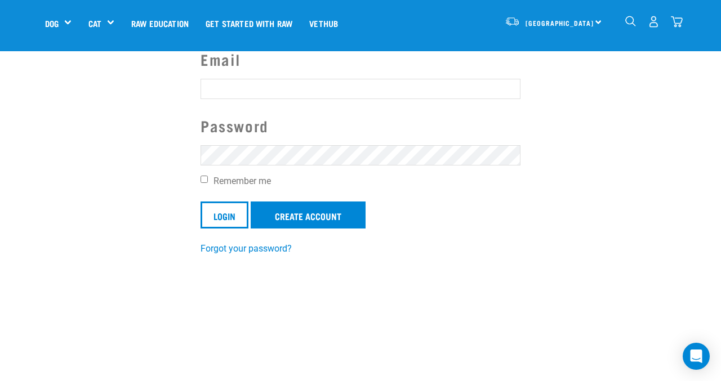
scroll to position [101, 0]
type input "[PERSON_NAME][EMAIL_ADDRESS][DOMAIN_NAME]"
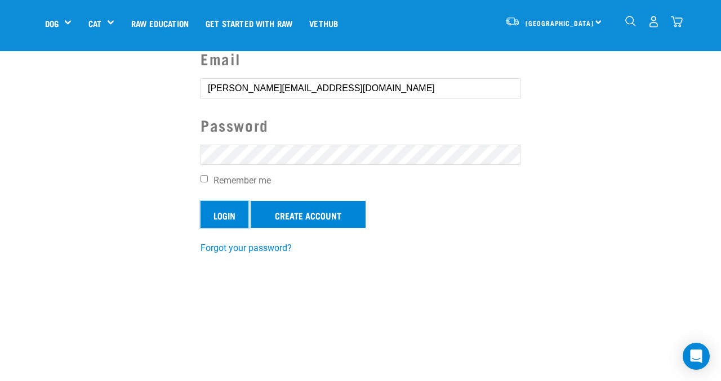
click at [223, 217] on input "Login" at bounding box center [224, 214] width 48 height 27
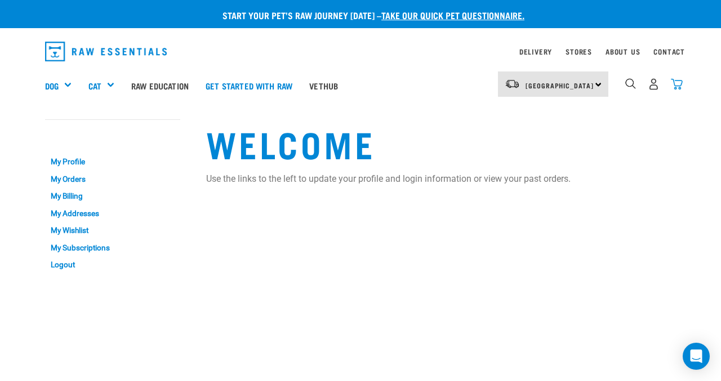
click at [679, 81] on img "dropdown navigation" at bounding box center [676, 84] width 12 height 12
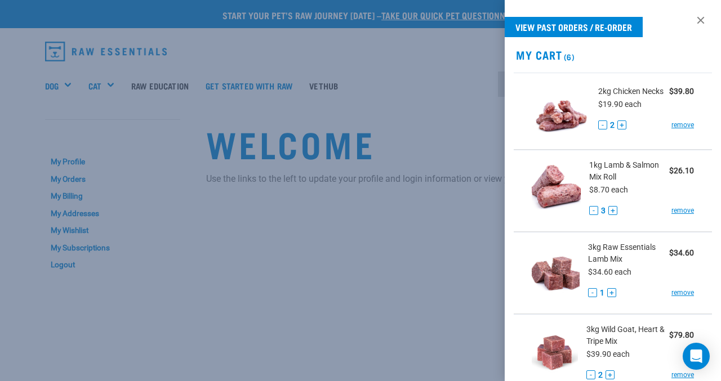
click at [465, 133] on div at bounding box center [360, 190] width 721 height 381
